Goal: Contribute content

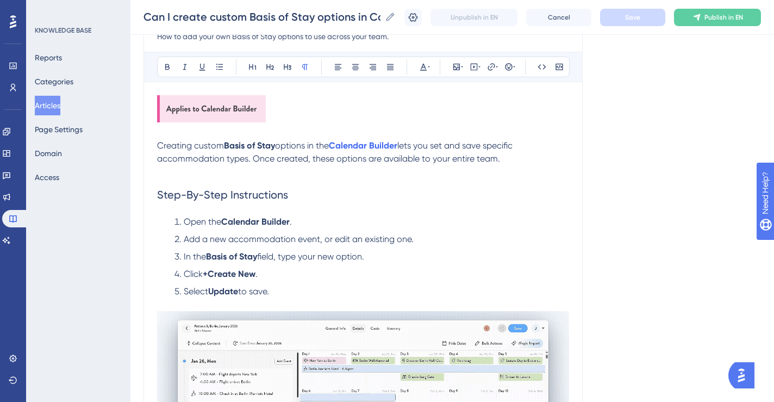
scroll to position [147, 0]
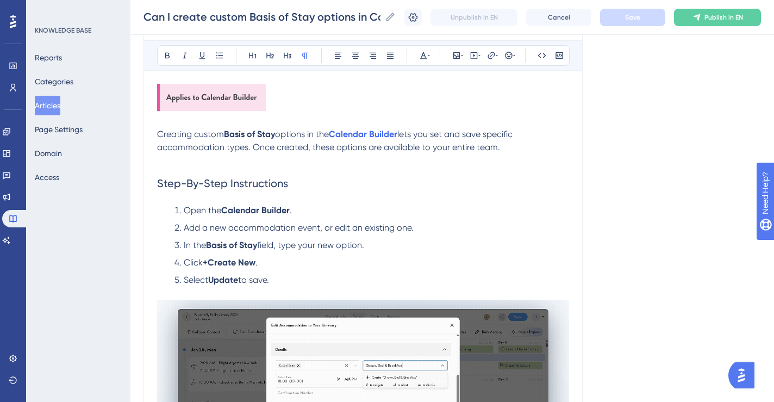
click at [234, 151] on span "lets you set and save specific accommodation types. Once created, these options…" at bounding box center [336, 140] width 358 height 23
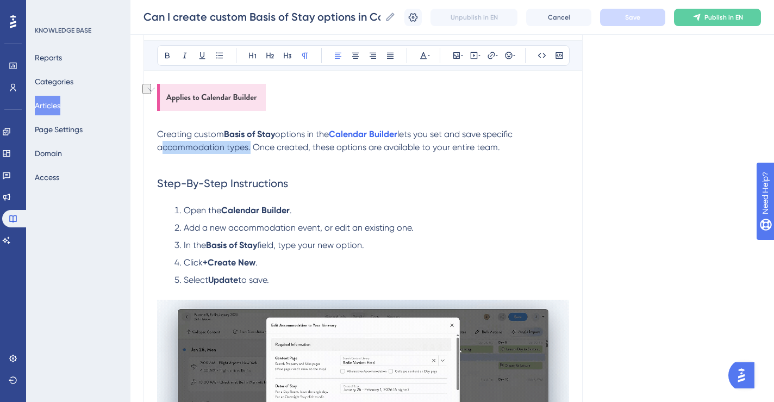
drag, startPoint x: 247, startPoint y: 149, endPoint x: 159, endPoint y: 148, distance: 88.6
click at [159, 148] on span "lets you set and save specific accommodation types. Once created, these options…" at bounding box center [336, 140] width 358 height 23
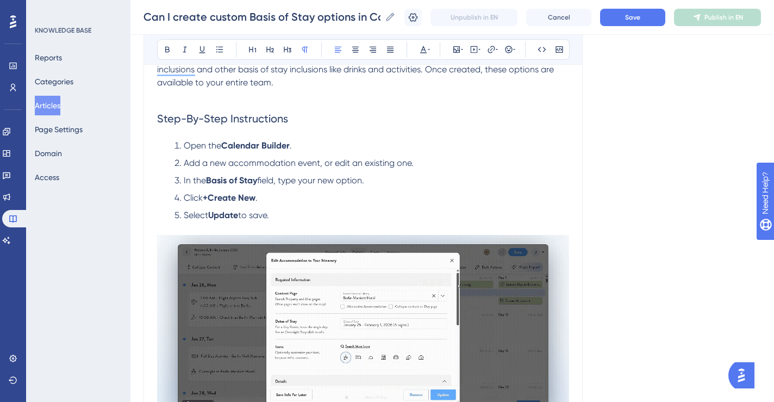
scroll to position [124, 0]
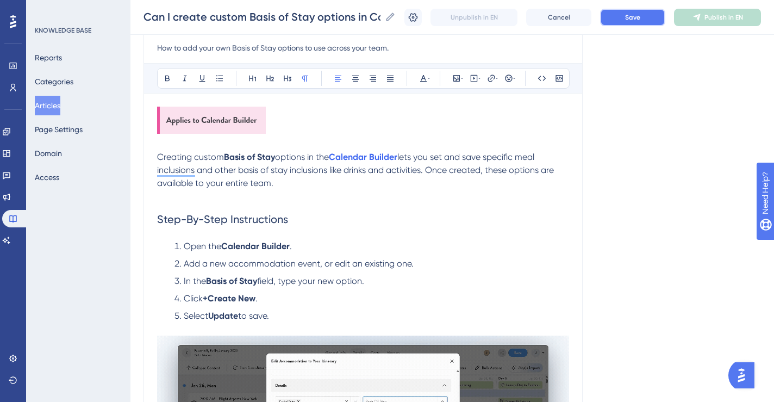
click at [623, 16] on button "Save" at bounding box center [632, 17] width 65 height 17
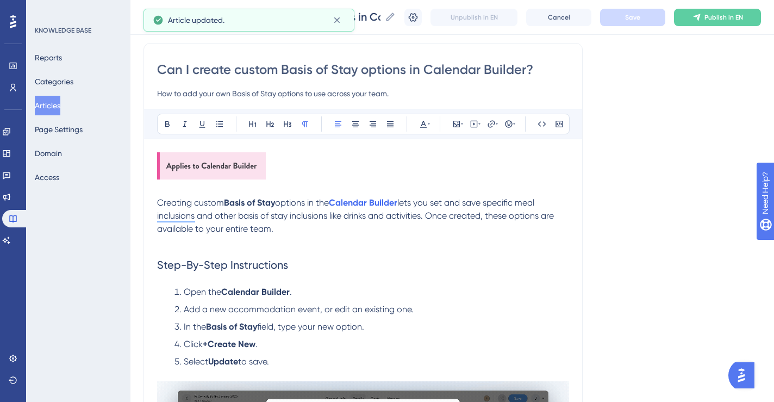
scroll to position [78, 0]
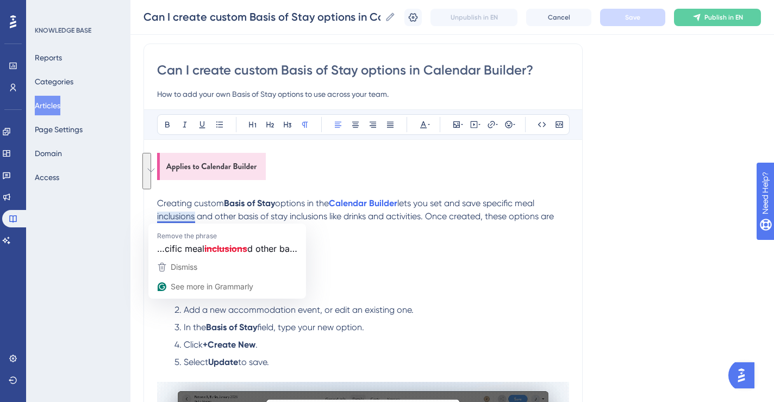
drag, startPoint x: 282, startPoint y: 230, endPoint x: 146, endPoint y: 208, distance: 137.6
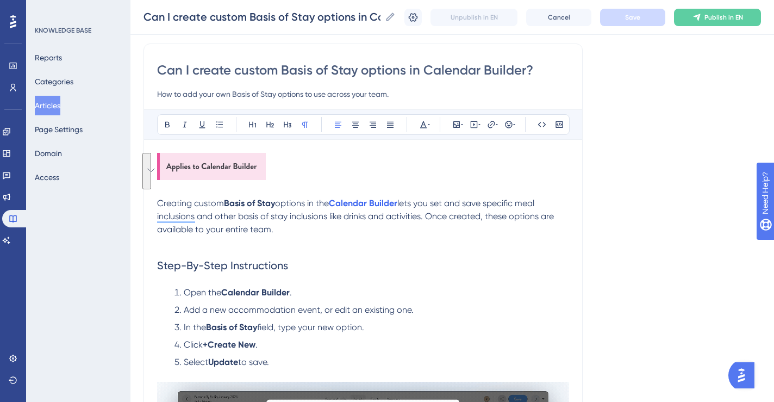
copy p "Creating custom Basis of Stay options in the Calendar Builder lets you set and …"
click at [280, 236] on p "To enrich screen reader interactions, please activate Accessibility in Grammarl…" at bounding box center [363, 242] width 412 height 13
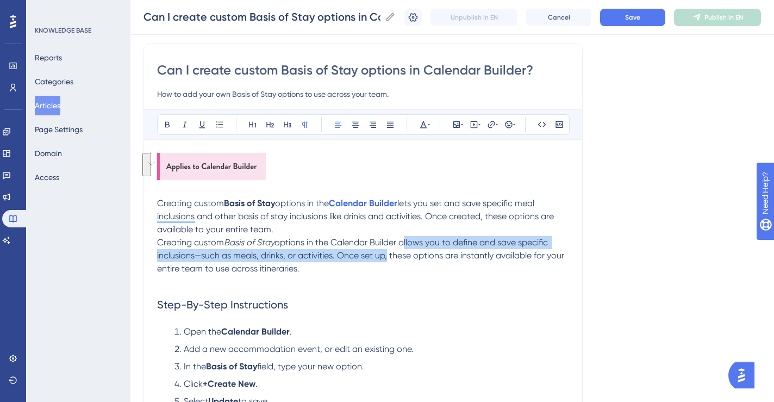
drag, startPoint x: 404, startPoint y: 244, endPoint x: 385, endPoint y: 254, distance: 21.4
click at [385, 254] on span "options in the Calendar Builder allows you to define and save specific inclusio…" at bounding box center [361, 255] width 409 height 36
copy span "allows you to define and save specific inclusions—such as meals, drinks, or act…"
click at [471, 204] on span "lets you set and save specific meal inclusions and other basis of stay inclusio…" at bounding box center [356, 216] width 399 height 36
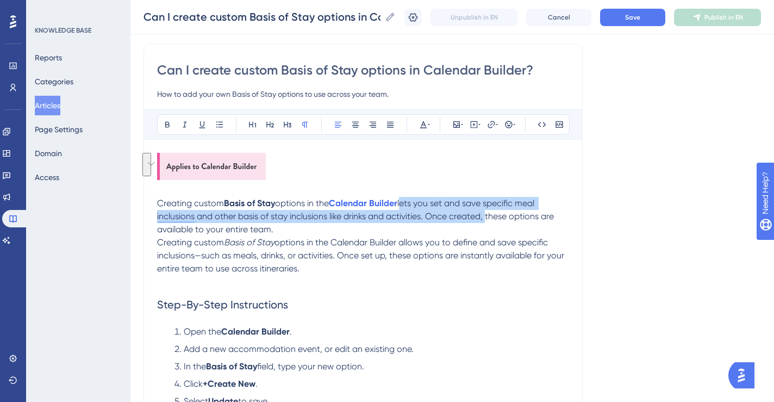
drag, startPoint x: 406, startPoint y: 203, endPoint x: 485, endPoint y: 216, distance: 79.8
click at [485, 216] on span "lets you set and save specific meal inclusions and other basis of stay inclusio…" at bounding box center [356, 216] width 399 height 36
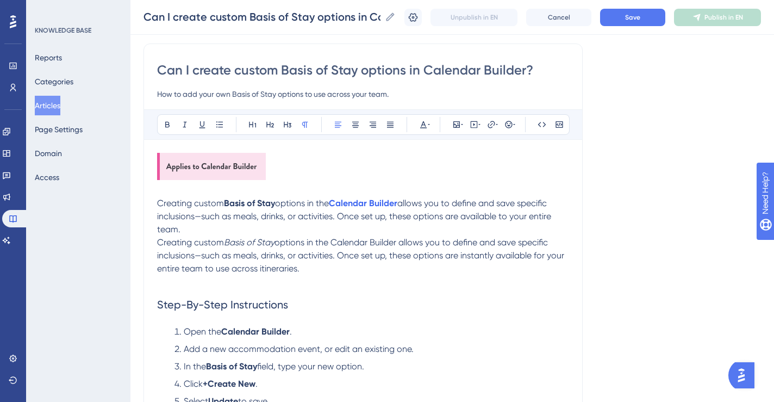
click at [386, 259] on span "options in the Calendar Builder allows you to define and save specific inclusio…" at bounding box center [361, 255] width 409 height 36
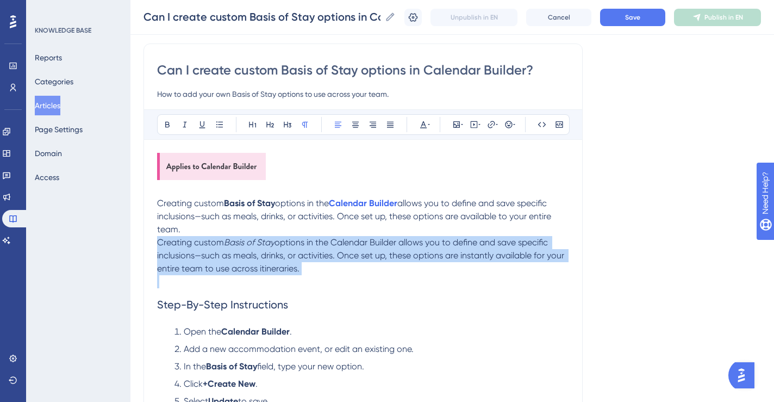
click at [386, 259] on span "options in the Calendar Builder allows you to define and save specific inclusio…" at bounding box center [361, 255] width 409 height 36
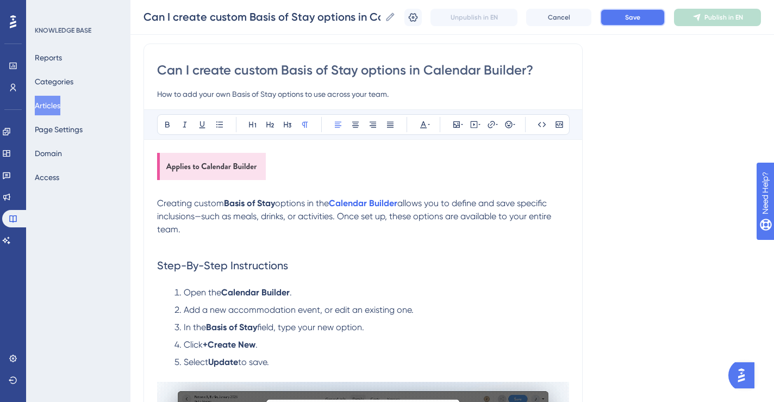
click at [647, 18] on button "Save" at bounding box center [632, 17] width 65 height 17
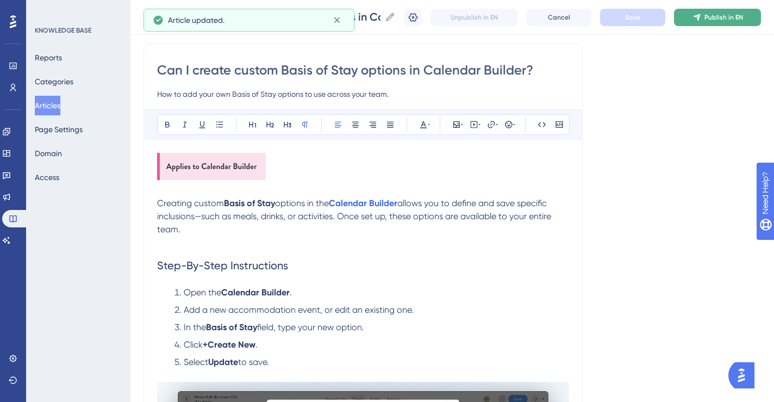
click at [702, 18] on button "Publish in EN" at bounding box center [717, 17] width 87 height 17
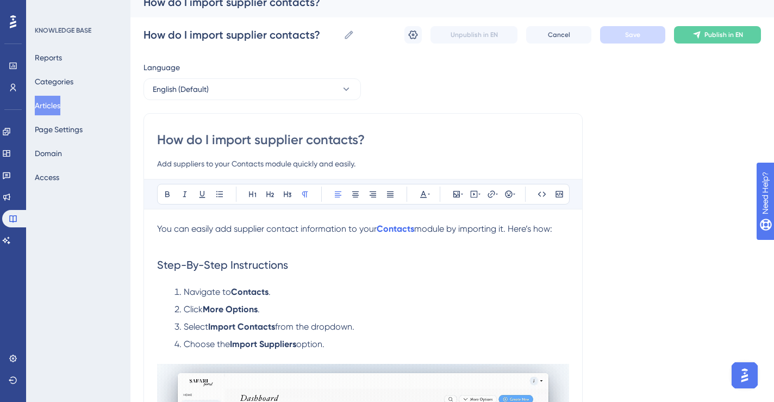
scroll to position [14, 0]
click at [262, 140] on input "How do I import supplier contacts?" at bounding box center [363, 138] width 412 height 17
type input "How do I import Supplier contacts?"
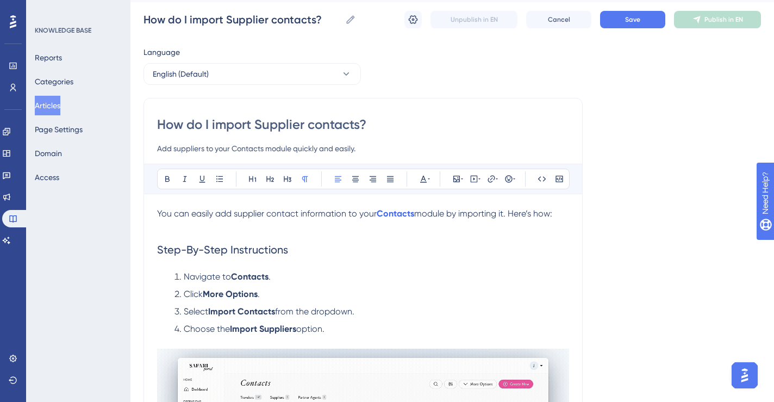
scroll to position [29, 0]
type input "How do I import Supplier contacts?"
click at [178, 146] on input "Add suppliers to your Contacts module quickly and easily." at bounding box center [363, 147] width 412 height 13
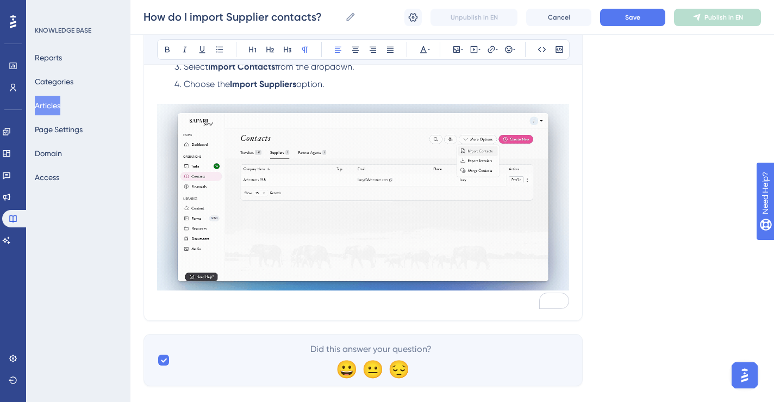
scroll to position [289, 0]
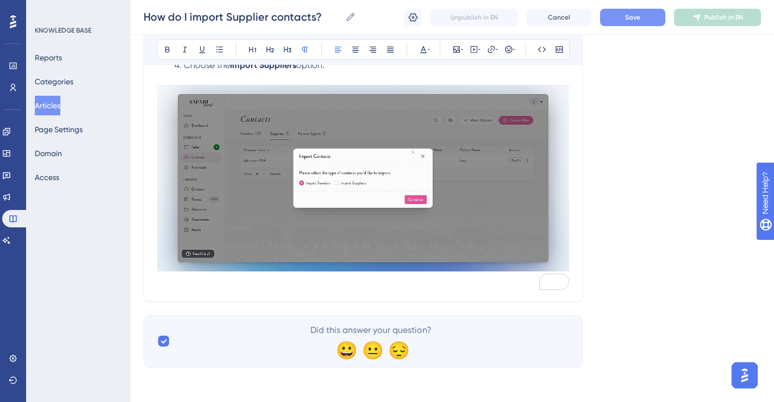
type input "Add Suppliers to your Contacts module quickly and easily."
click at [624, 17] on button "Save" at bounding box center [632, 17] width 65 height 17
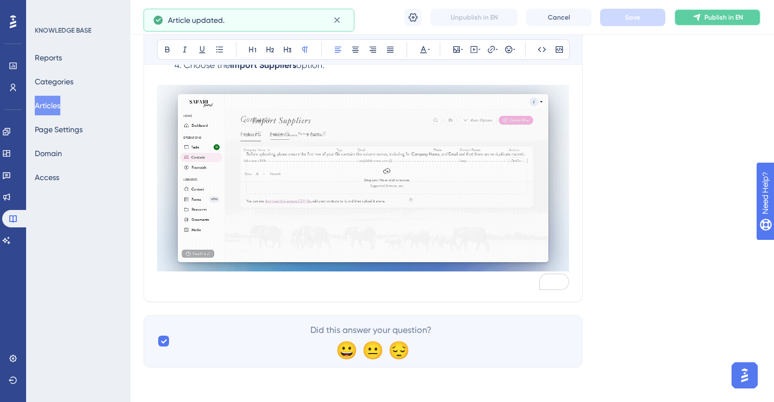
click at [710, 23] on button "Publish in EN" at bounding box center [717, 17] width 87 height 17
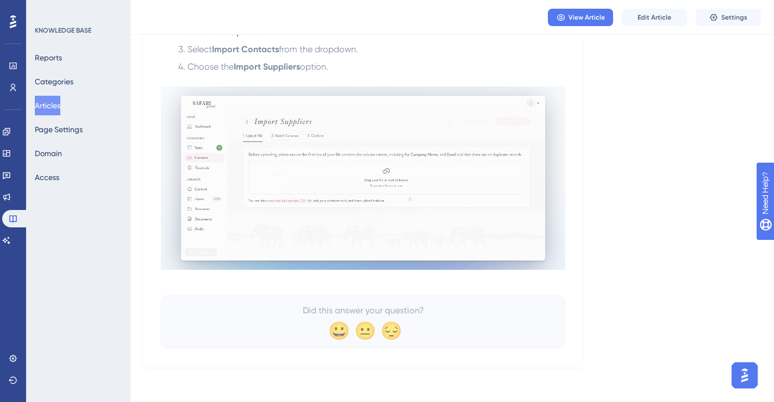
scroll to position [242, 0]
